Goal: Task Accomplishment & Management: Manage account settings

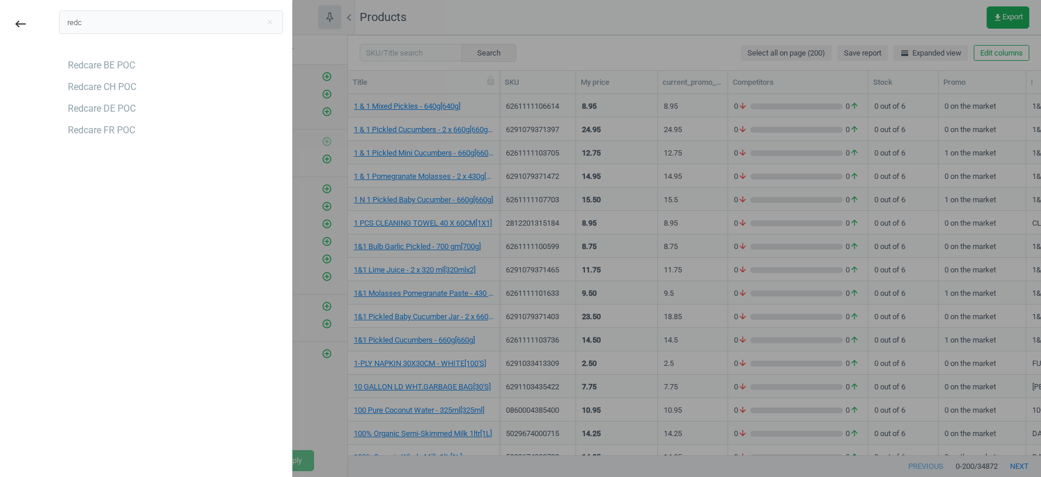
scroll to position [361, 693]
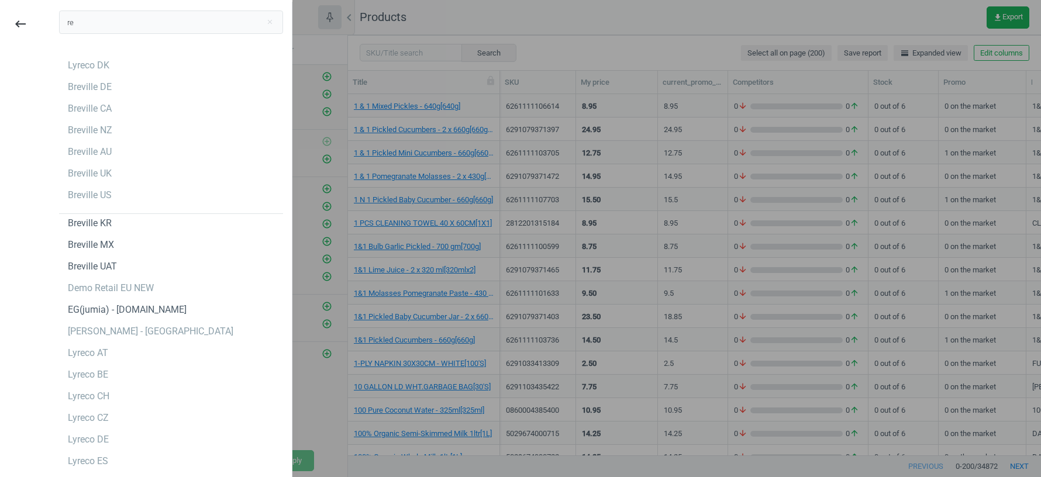
type input "r"
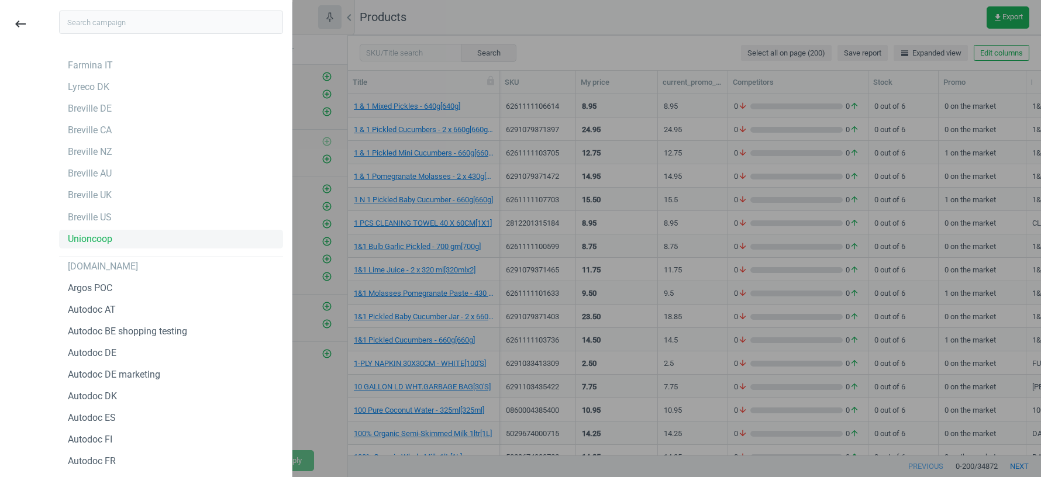
click at [74, 237] on div "Unioncoop" at bounding box center [90, 239] width 44 height 13
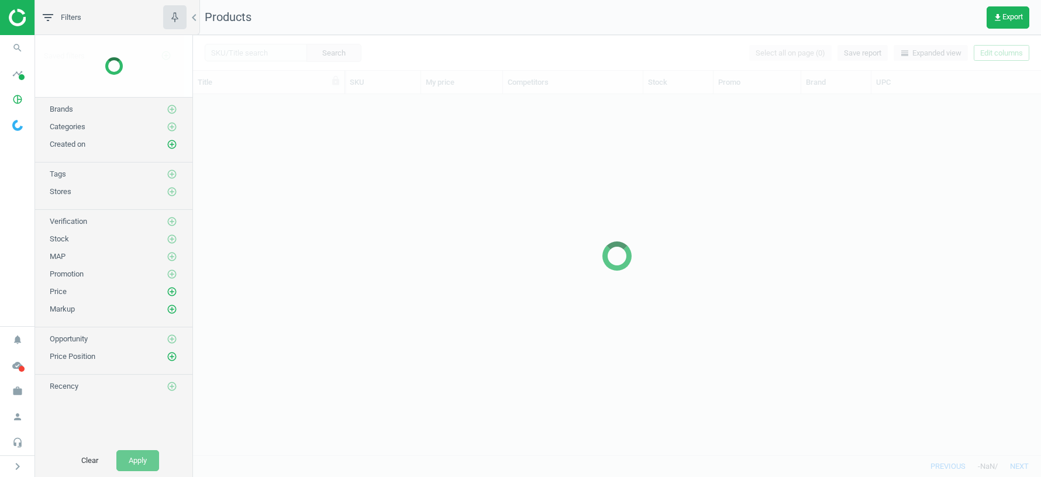
scroll to position [361, 848]
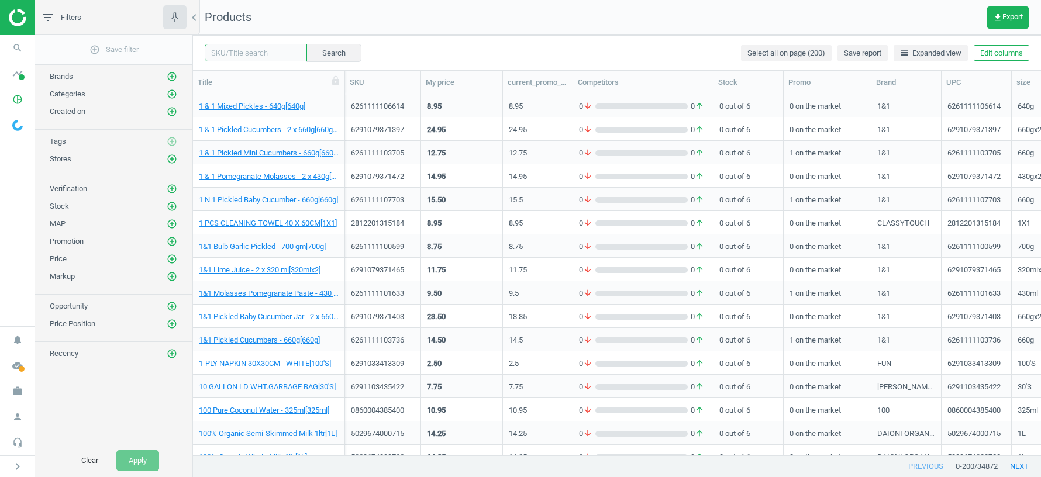
click at [247, 53] on input "text" at bounding box center [256, 53] width 102 height 18
paste input "644216266449"
type input "644216266449"
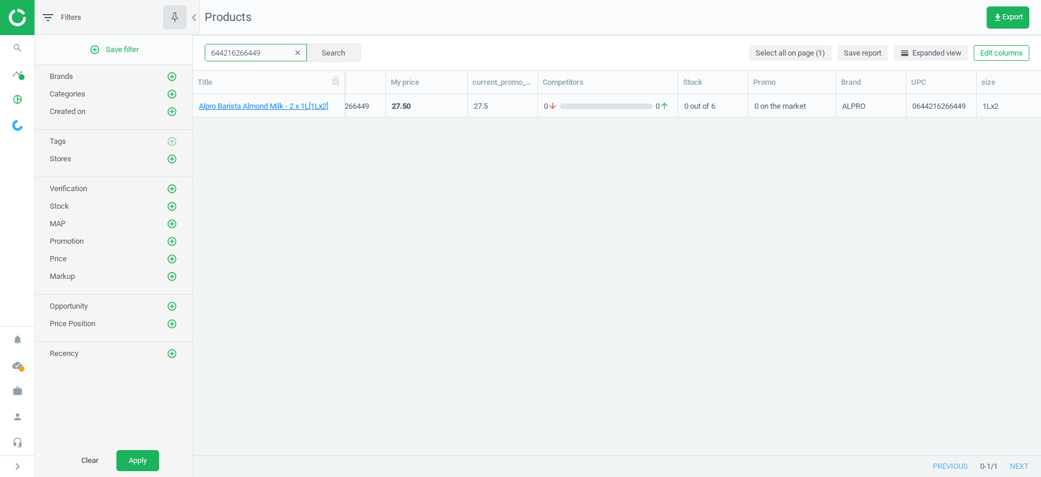
scroll to position [0, 54]
click at [991, 61] on div "644216266449 clear Search Select all on page (1) Save report horizontal_split E…" at bounding box center [617, 52] width 848 height 35
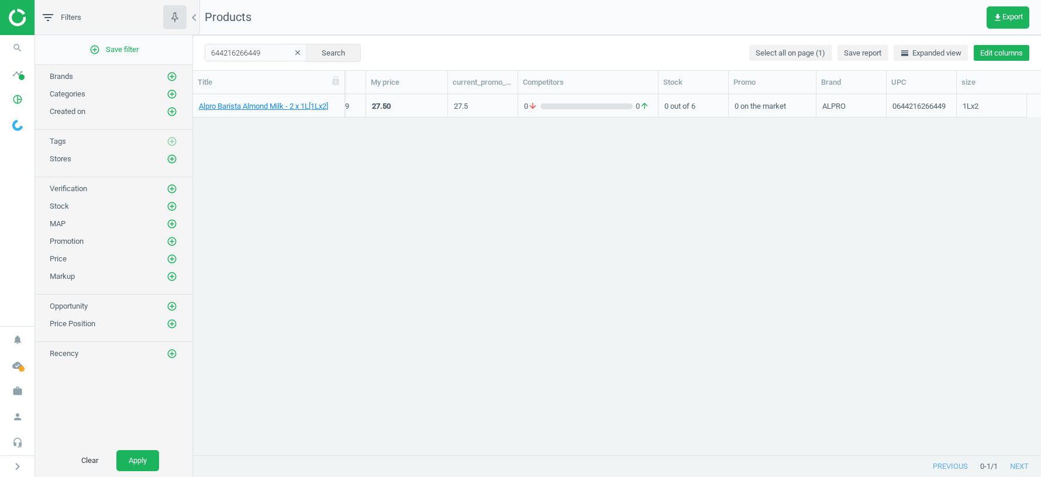
click at [983, 52] on button "Edit columns" at bounding box center [1002, 53] width 56 height 16
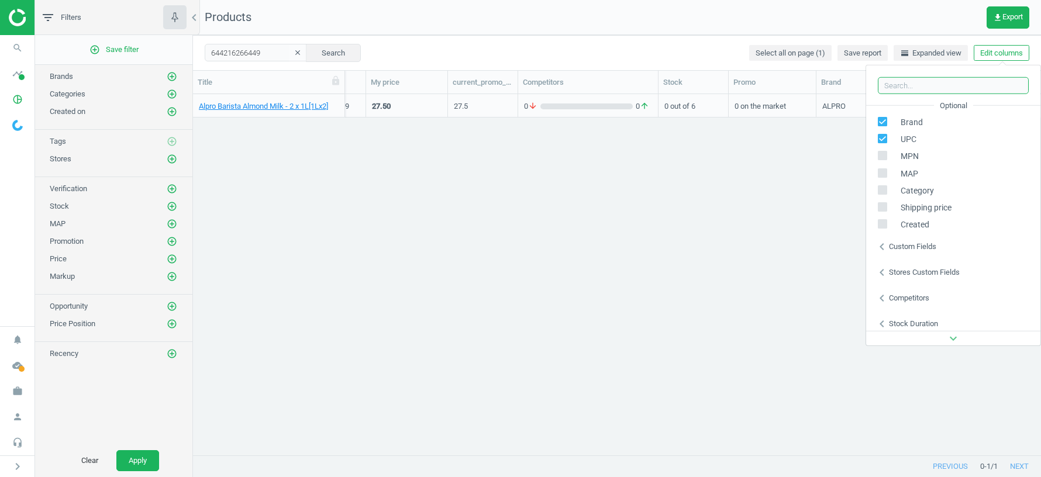
scroll to position [158, 0]
click at [900, 316] on div "Stock duration" at bounding box center [913, 318] width 49 height 11
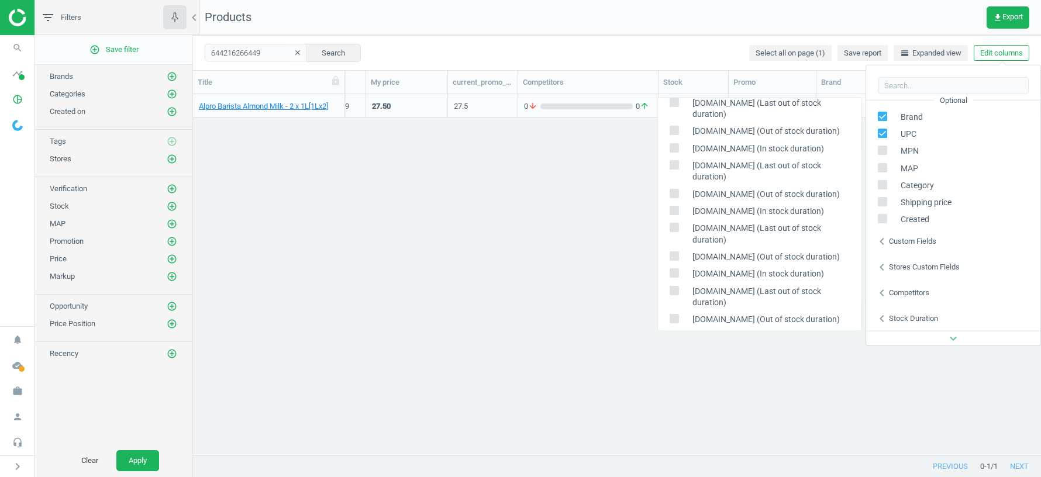
scroll to position [155, 0]
click at [903, 241] on div "Custom fields" at bounding box center [912, 241] width 47 height 11
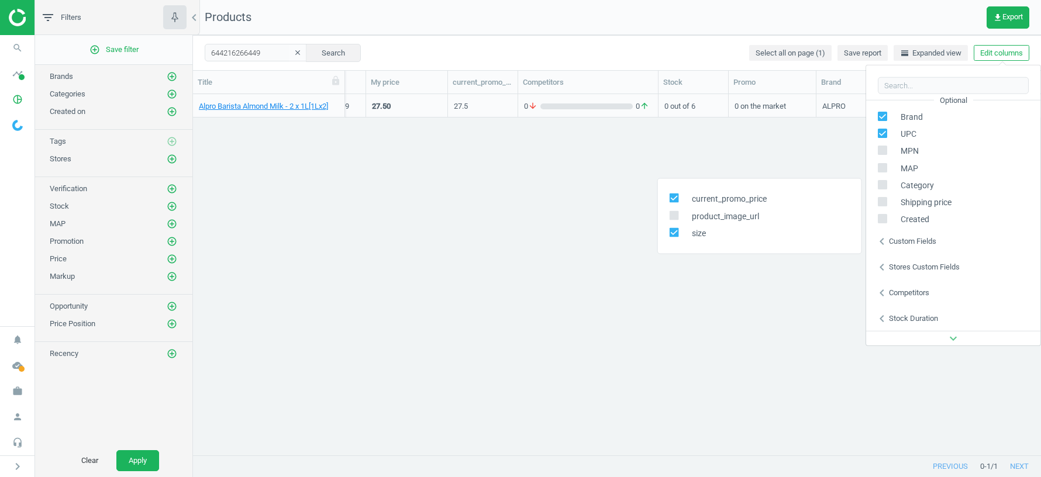
click at [908, 265] on div "Stores custom fields" at bounding box center [924, 267] width 71 height 11
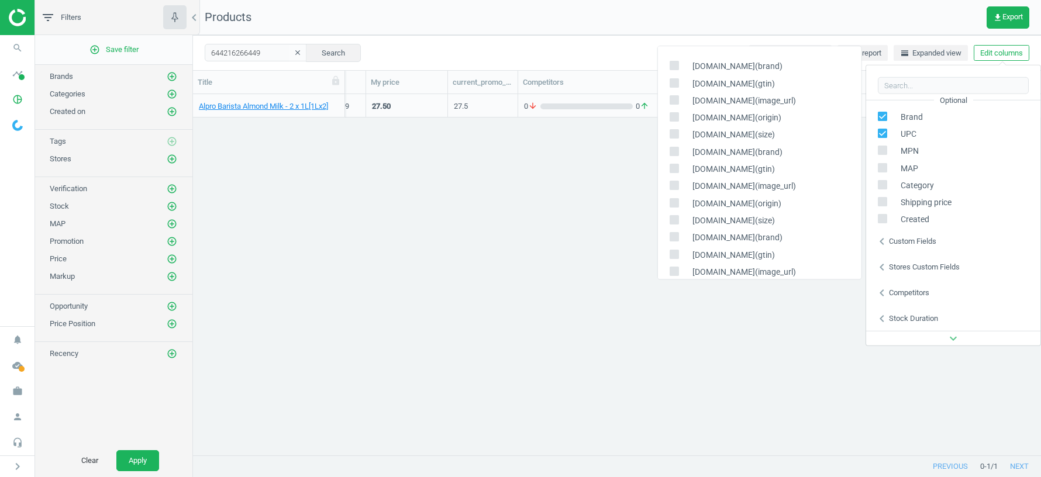
click at [581, 313] on div "Alpro Barista Almond Milk - 2 x 1L[1Lx2] 0644216266449 27.50 27.5 0 arrow_downw…" at bounding box center [617, 275] width 848 height 362
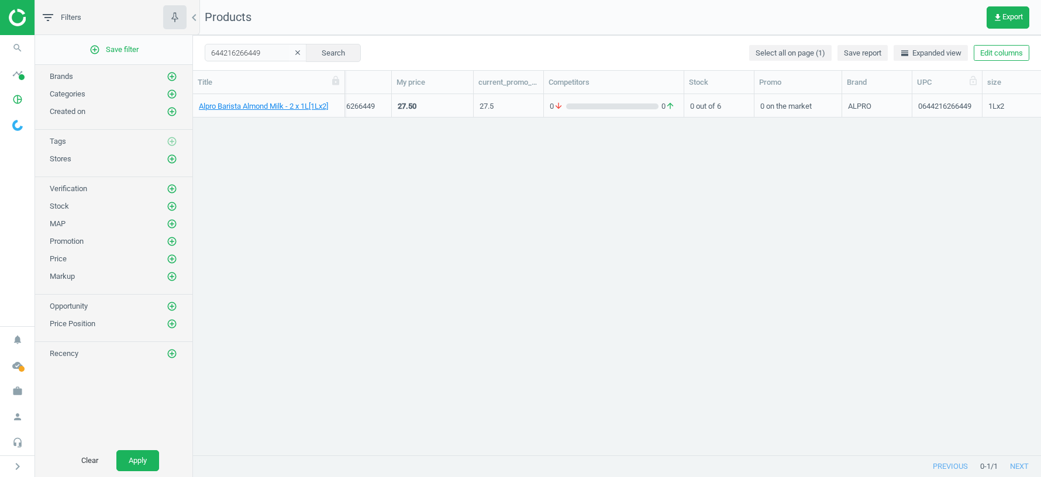
scroll to position [0, 0]
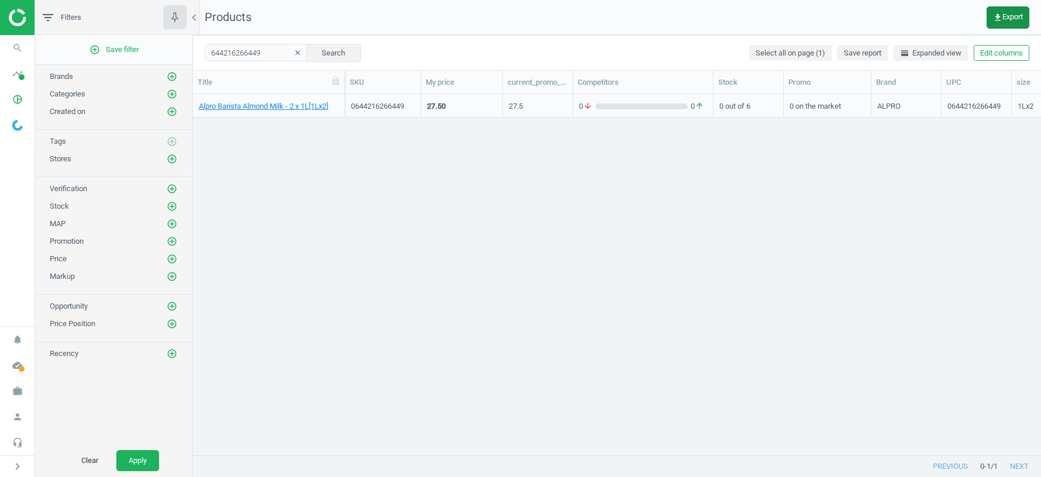
click at [1006, 19] on span "get_app Export" at bounding box center [1008, 17] width 30 height 9
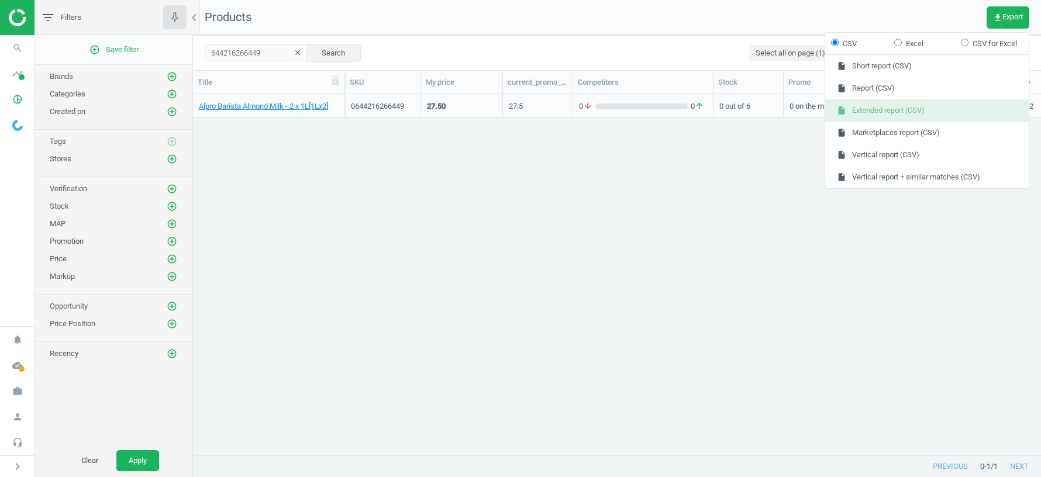
click at [891, 111] on button "insert_drive_file Extended report (CSV)" at bounding box center [926, 110] width 203 height 22
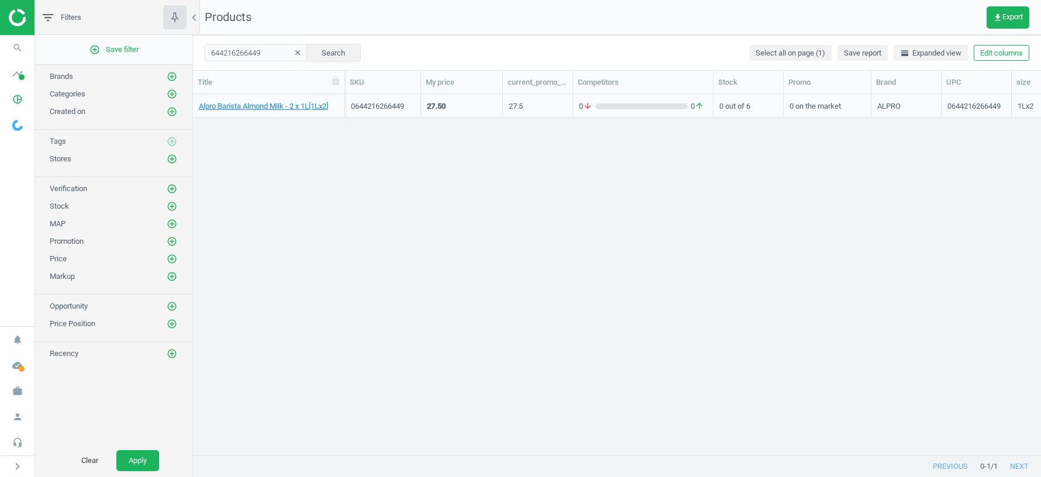
click at [737, 111] on div "0 out of 6" at bounding box center [748, 105] width 58 height 20
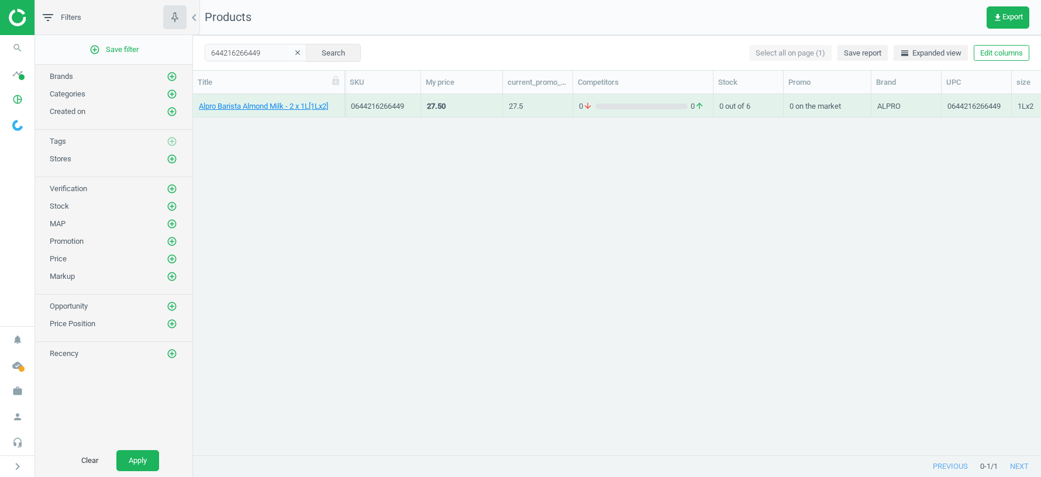
click at [737, 111] on div "0 out of 6" at bounding box center [748, 105] width 58 height 20
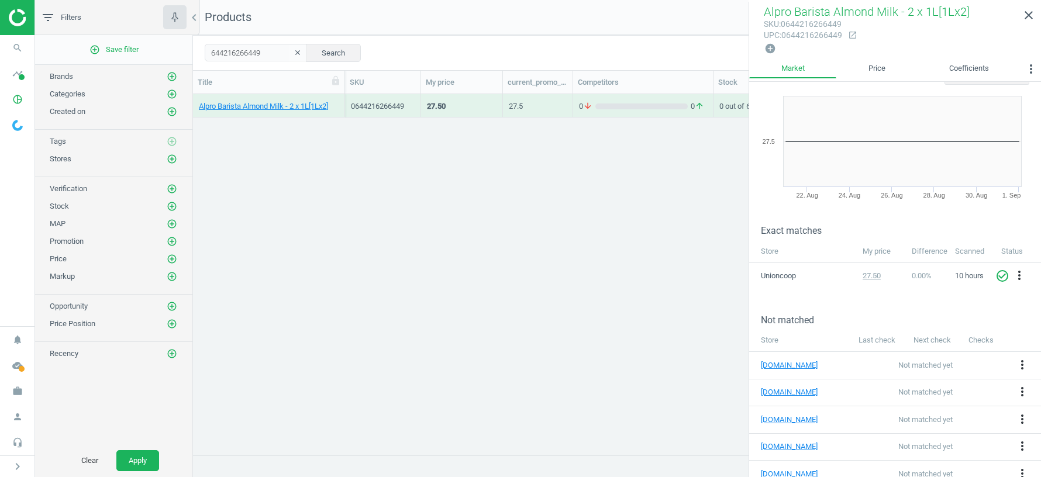
scroll to position [67, 0]
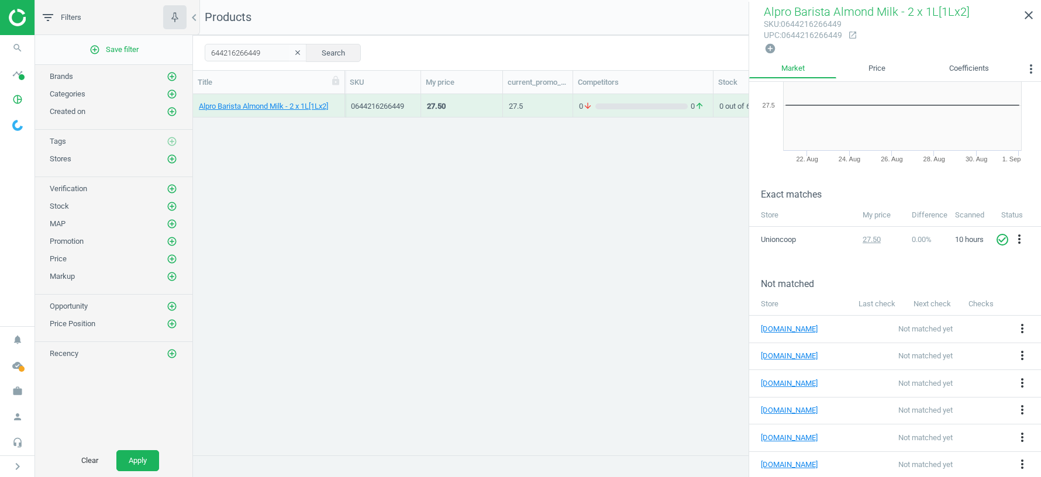
click at [492, 318] on div "Alpro Barista Almond Milk - 2 x 1L[1Lx2] 0644216266449 27.50 27.5 0 arrow_downw…" at bounding box center [617, 275] width 848 height 362
click at [592, 372] on div "Alpro Barista Almond Milk - 2 x 1L[1Lx2] 0644216266449 27.50 27.5 0 arrow_downw…" at bounding box center [617, 275] width 848 height 362
click at [1029, 15] on icon "close" at bounding box center [1029, 15] width 14 height 14
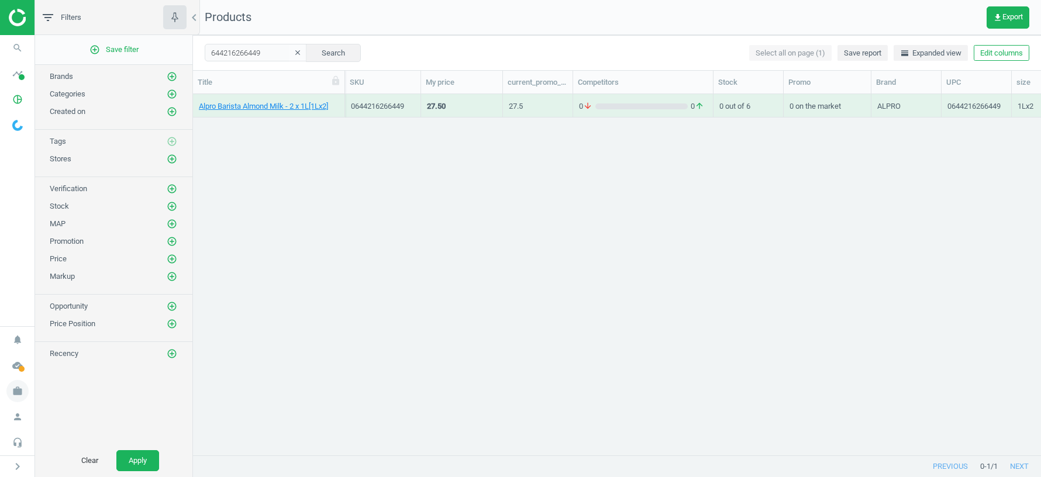
click at [18, 389] on icon "work" at bounding box center [17, 391] width 22 height 22
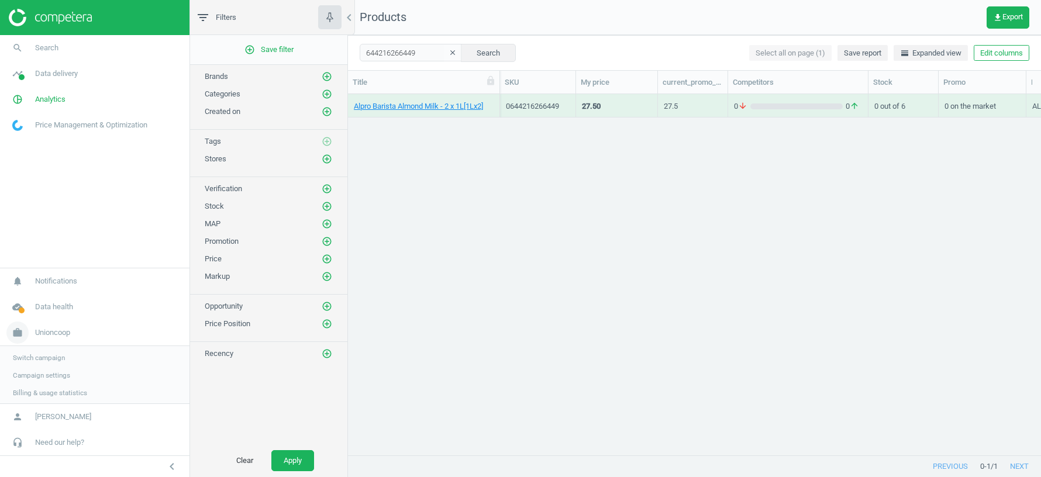
scroll to position [1, 1]
click at [71, 77] on span "Data delivery" at bounding box center [56, 73] width 43 height 11
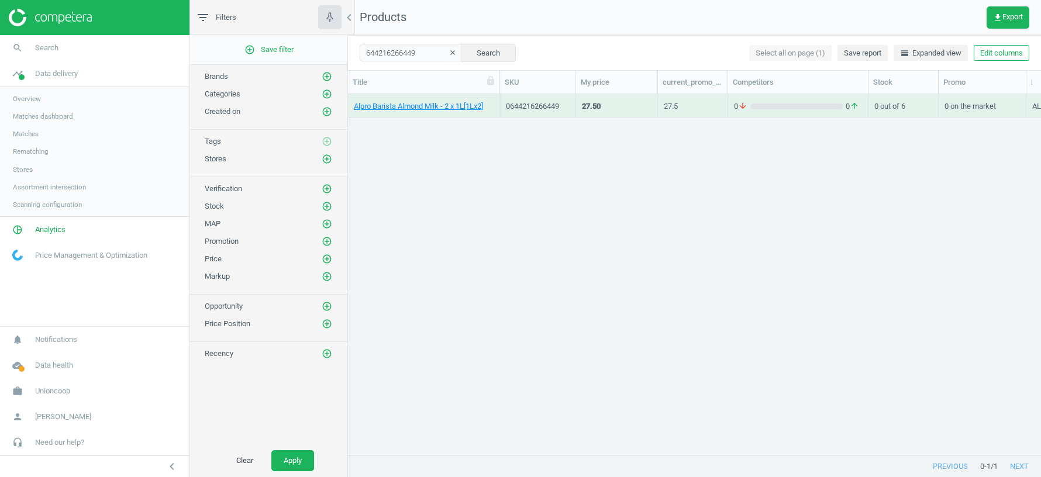
click at [33, 206] on span "Scanning configuration" at bounding box center [47, 204] width 69 height 9
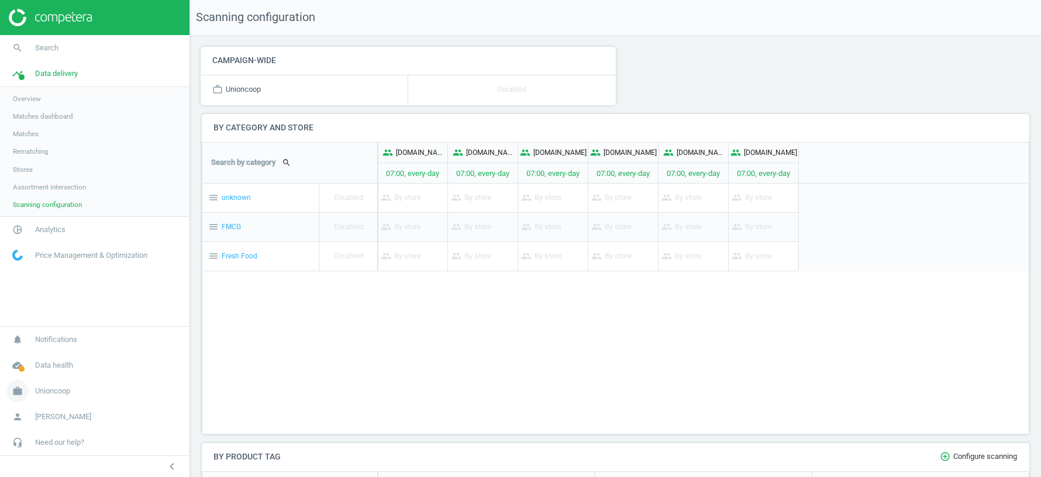
click at [61, 390] on span "Unioncoop" at bounding box center [52, 391] width 35 height 11
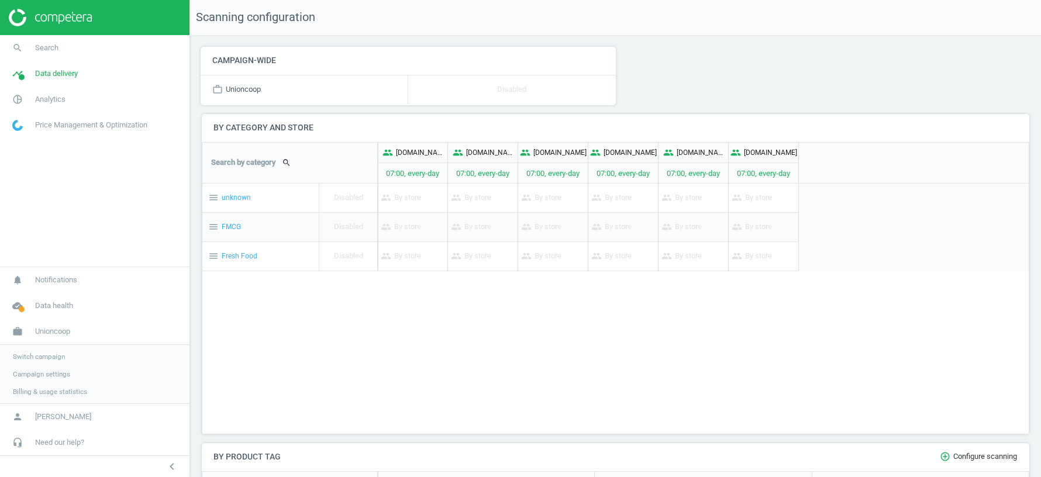
click at [46, 352] on link "Switch campaign" at bounding box center [94, 357] width 189 height 18
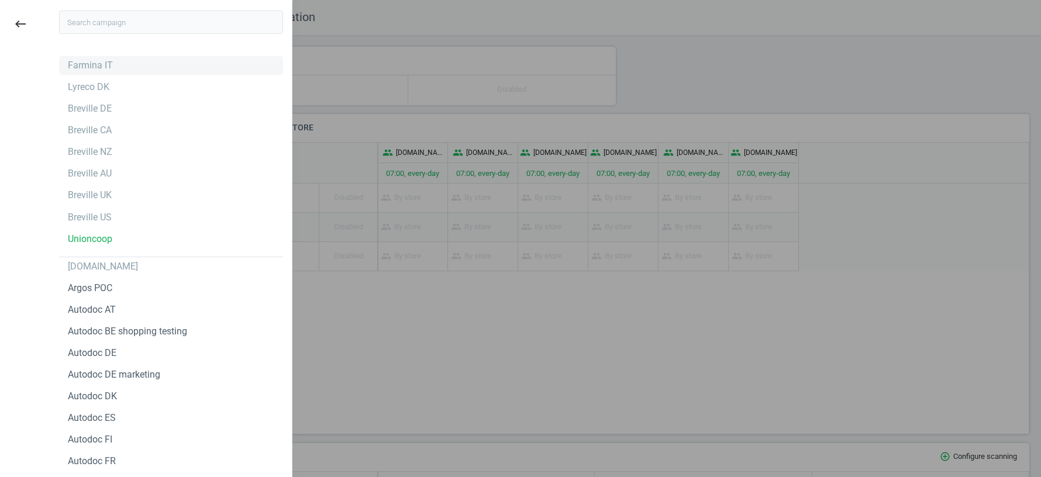
click at [89, 57] on div "Farmina IT" at bounding box center [171, 65] width 224 height 19
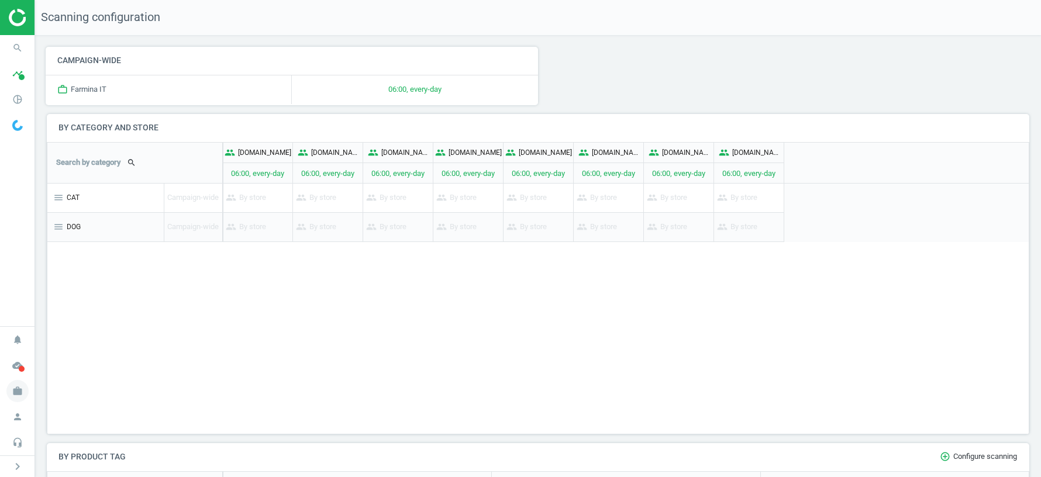
click at [23, 391] on icon "work" at bounding box center [17, 391] width 22 height 22
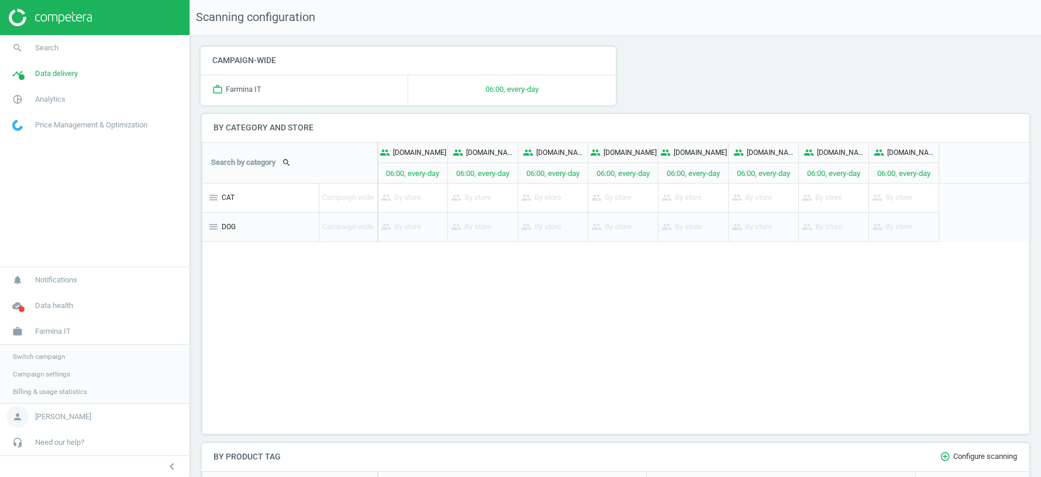
click at [54, 415] on span "[PERSON_NAME]" at bounding box center [63, 417] width 56 height 11
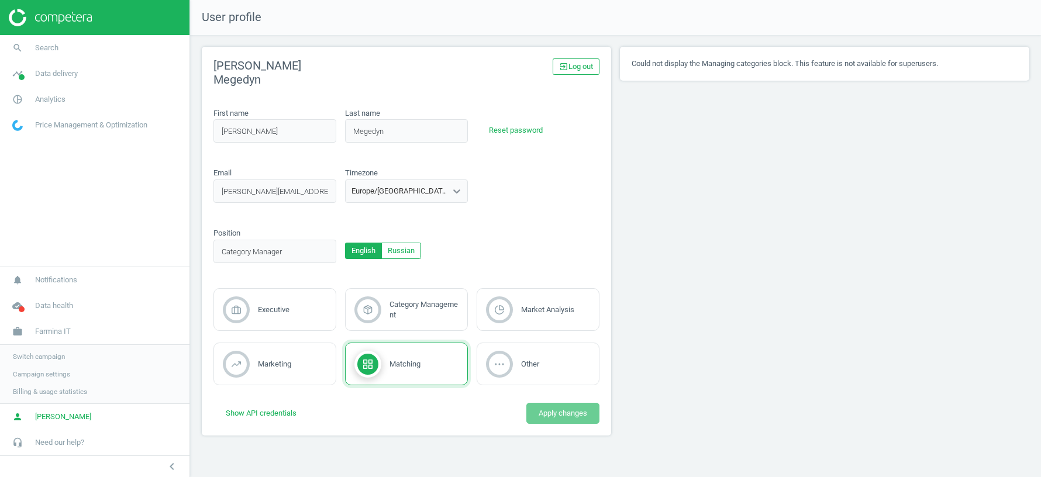
click at [675, 241] on div "Could not display the Managing categories block. This feature is not available …" at bounding box center [825, 246] width 418 height 398
click at [50, 65] on link "timeline Data delivery" at bounding box center [94, 74] width 189 height 26
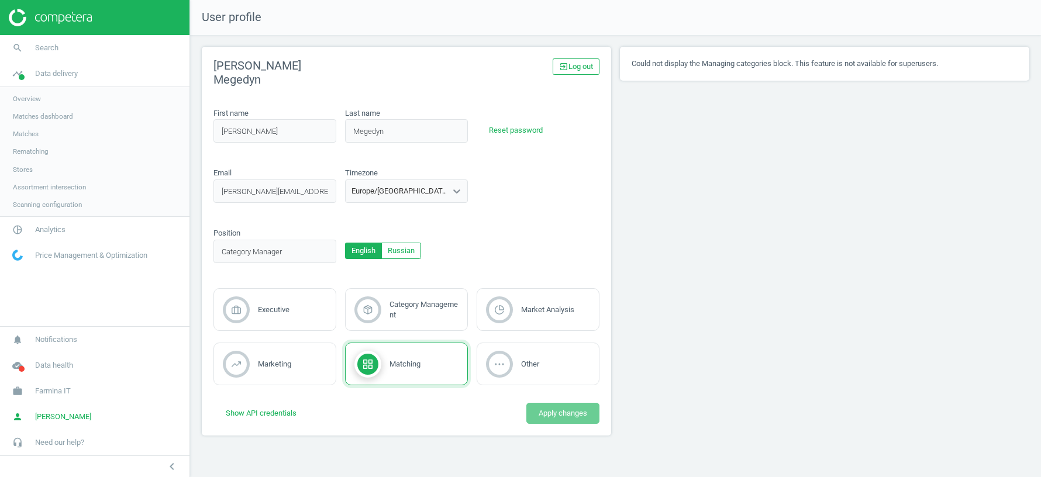
click at [51, 203] on span "Scanning configuration" at bounding box center [47, 204] width 69 height 9
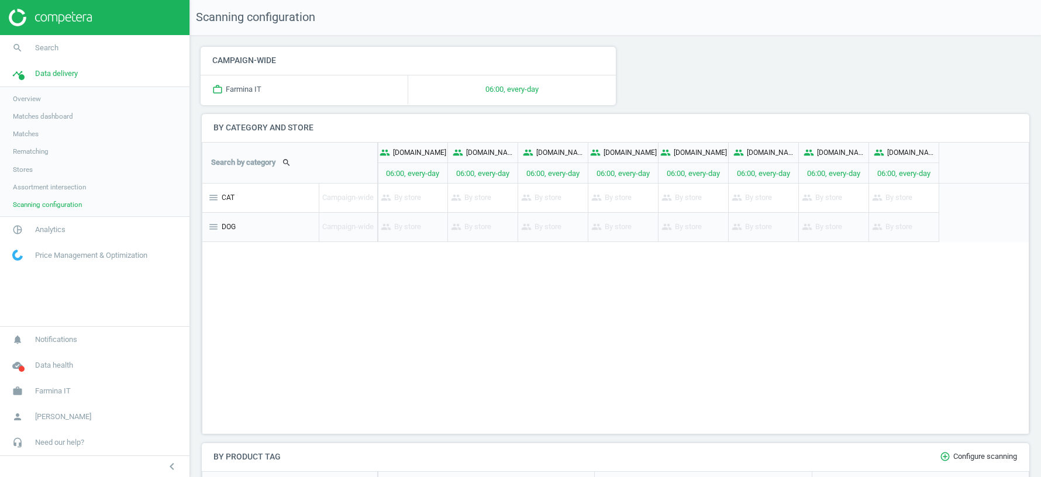
click at [26, 174] on link "Stores" at bounding box center [94, 170] width 189 height 18
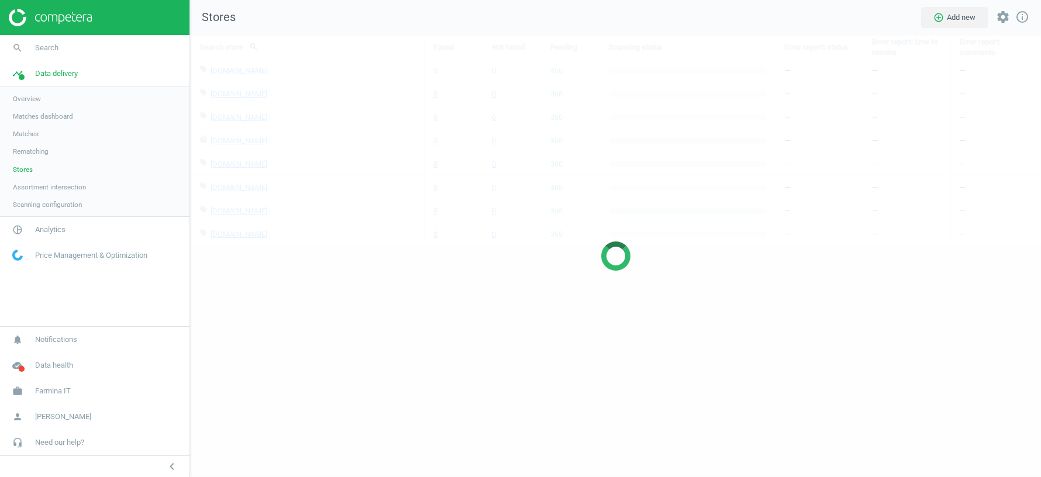
scroll to position [442, 851]
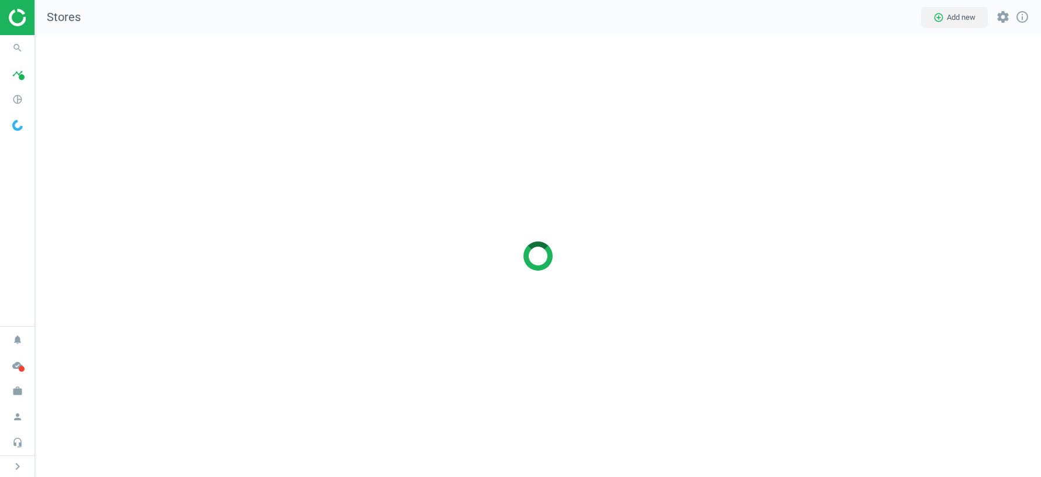
scroll to position [442, 1006]
